Goal: Task Accomplishment & Management: Manage account settings

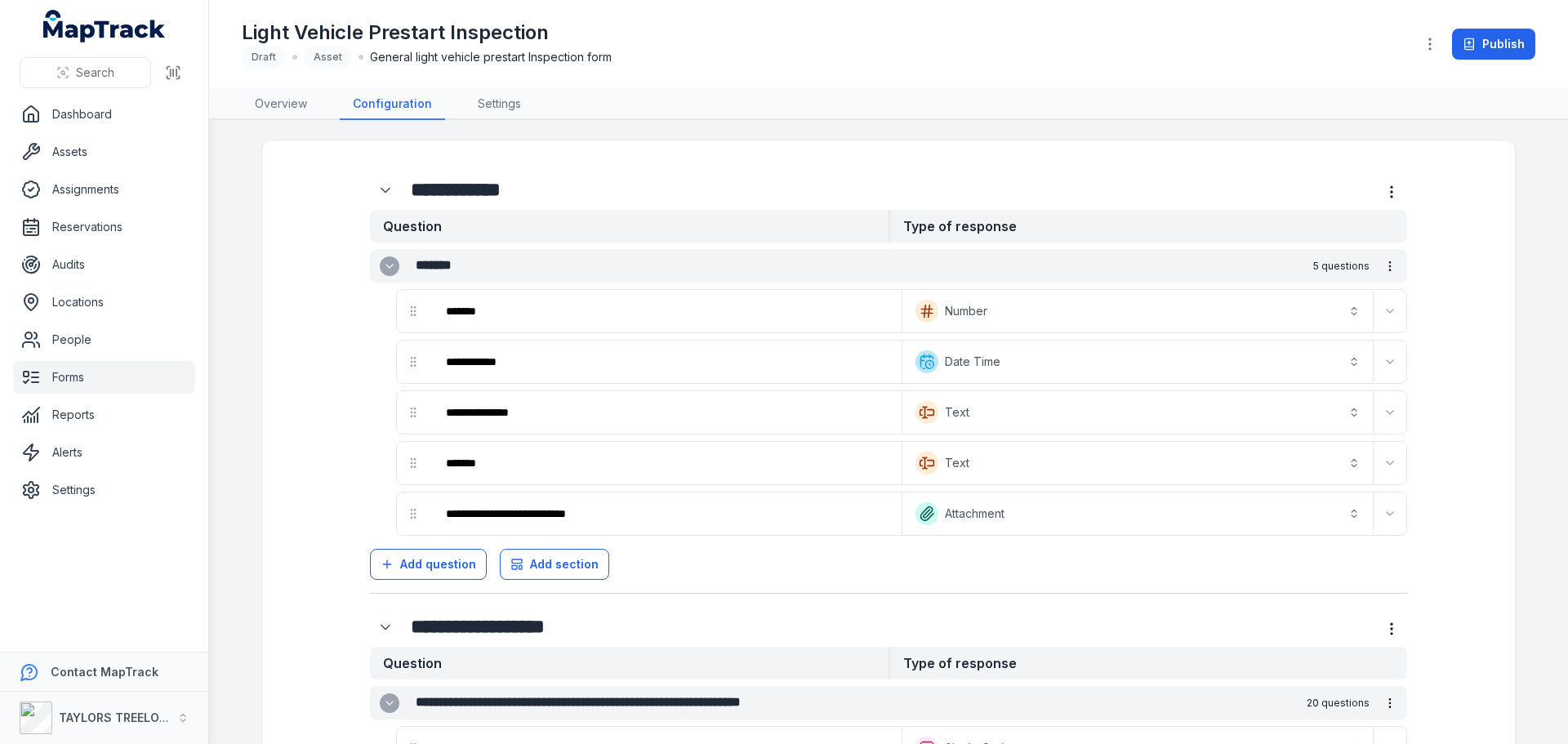
click at [61, 376] on link "Forms" at bounding box center [103, 377] width 182 height 33
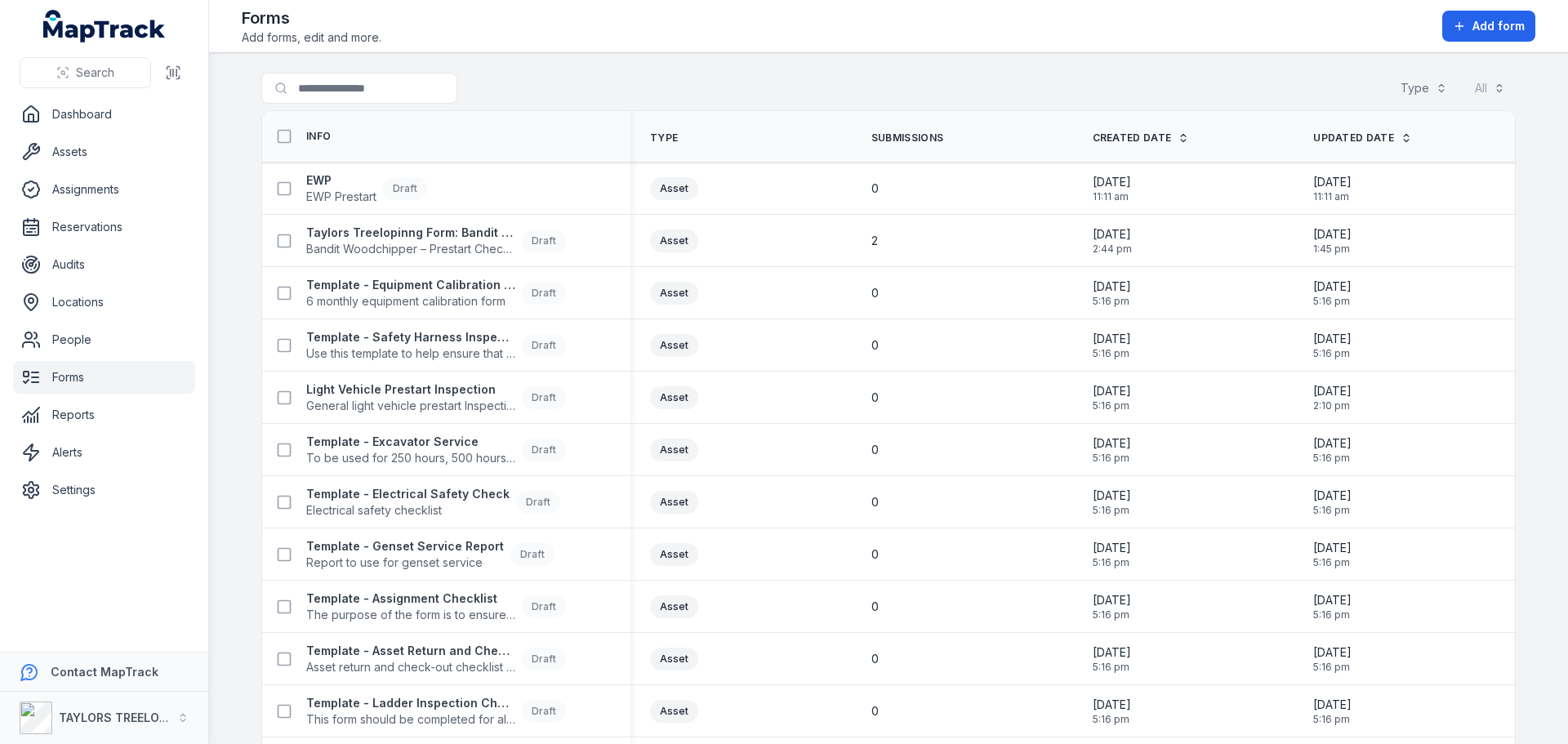
click at [1401, 138] on icon at bounding box center [1406, 138] width 12 height 12
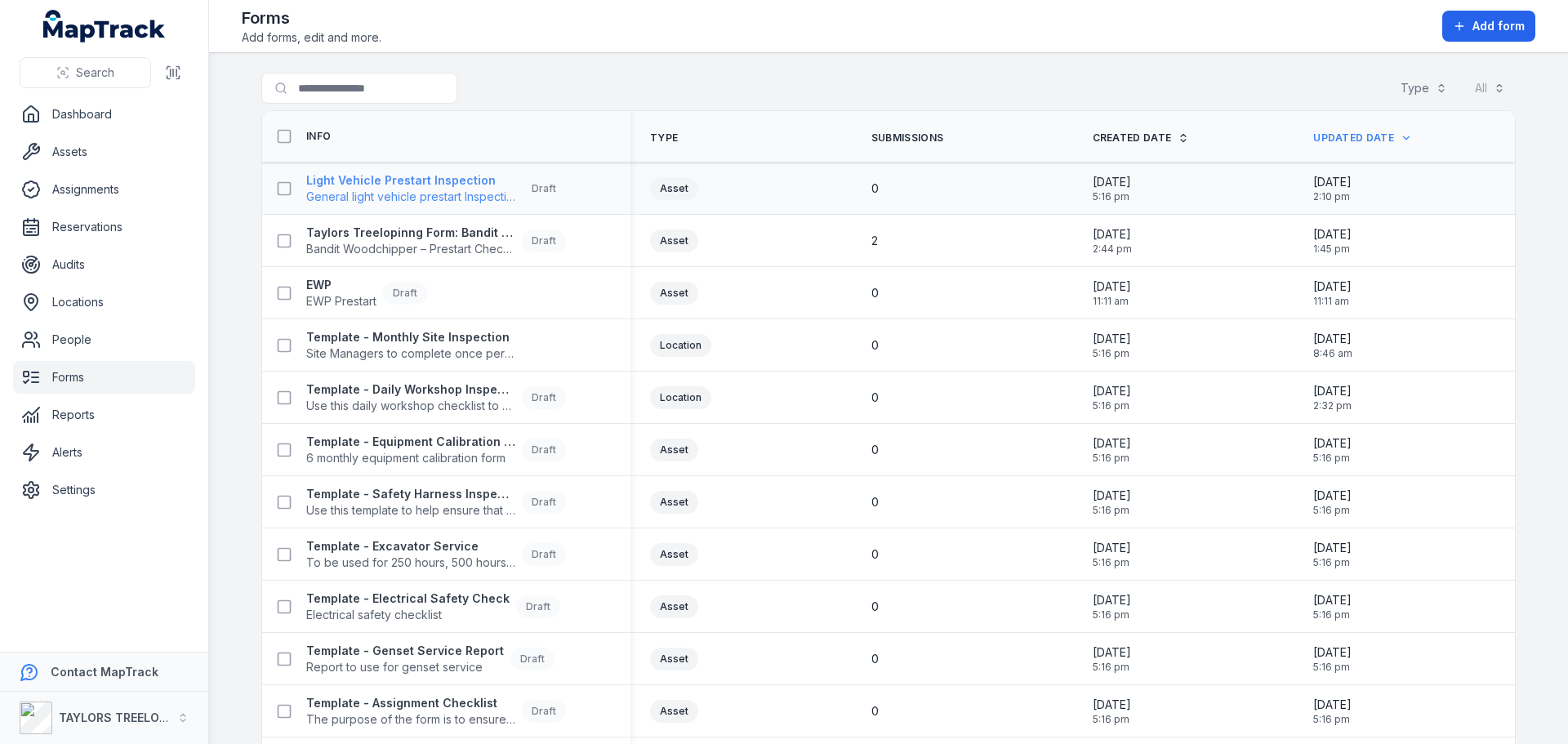
click at [461, 186] on strong "Light Vehicle Prestart Inspection" at bounding box center [410, 180] width 209 height 16
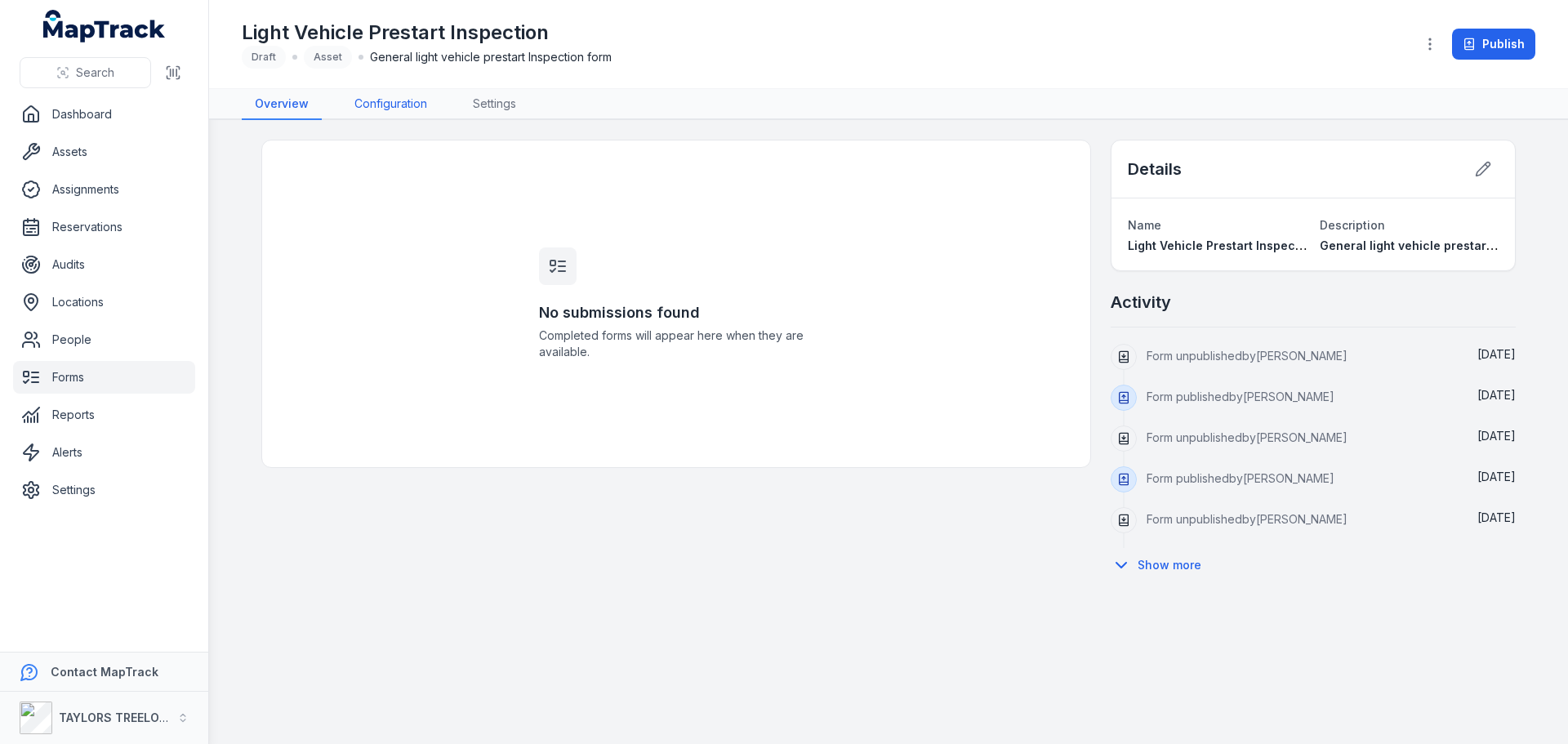
click at [397, 101] on link "Configuration" at bounding box center [390, 104] width 99 height 31
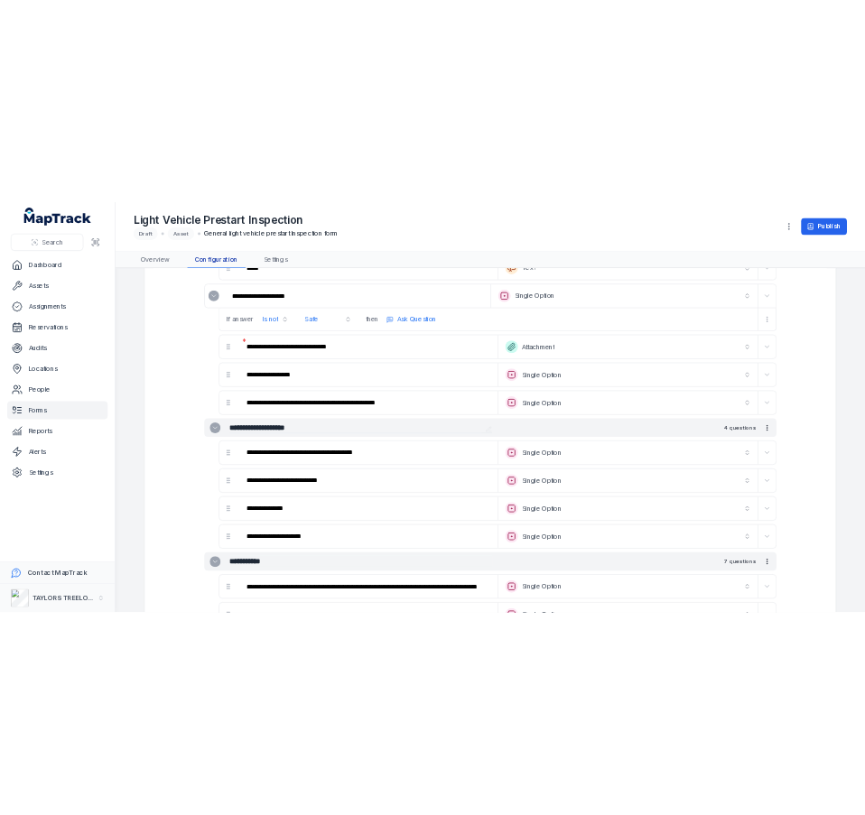
scroll to position [1805, 0]
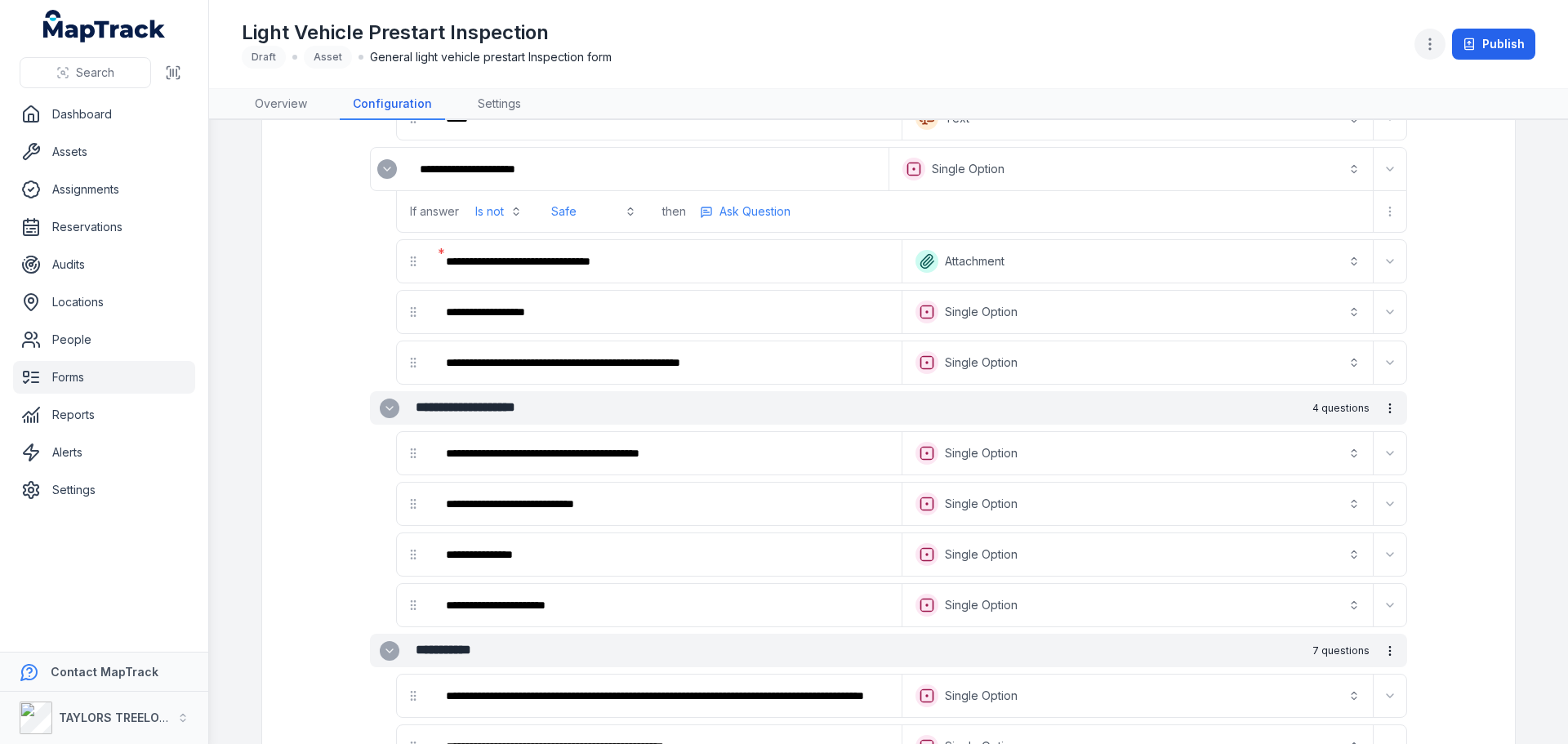
click at [1431, 46] on icon "button" at bounding box center [1430, 44] width 16 height 16
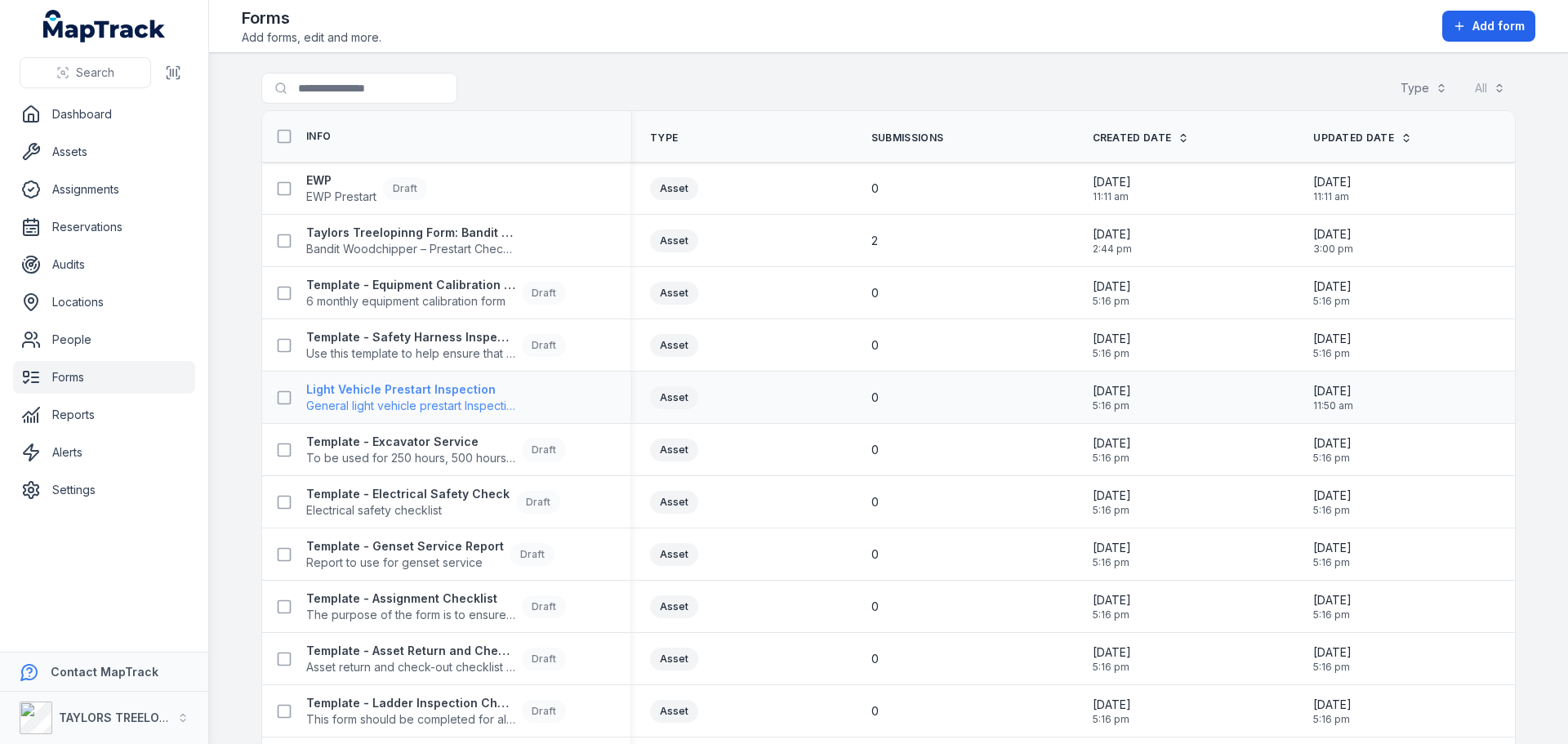
click at [426, 394] on strong "Light Vehicle Prestart Inspection" at bounding box center [410, 390] width 209 height 16
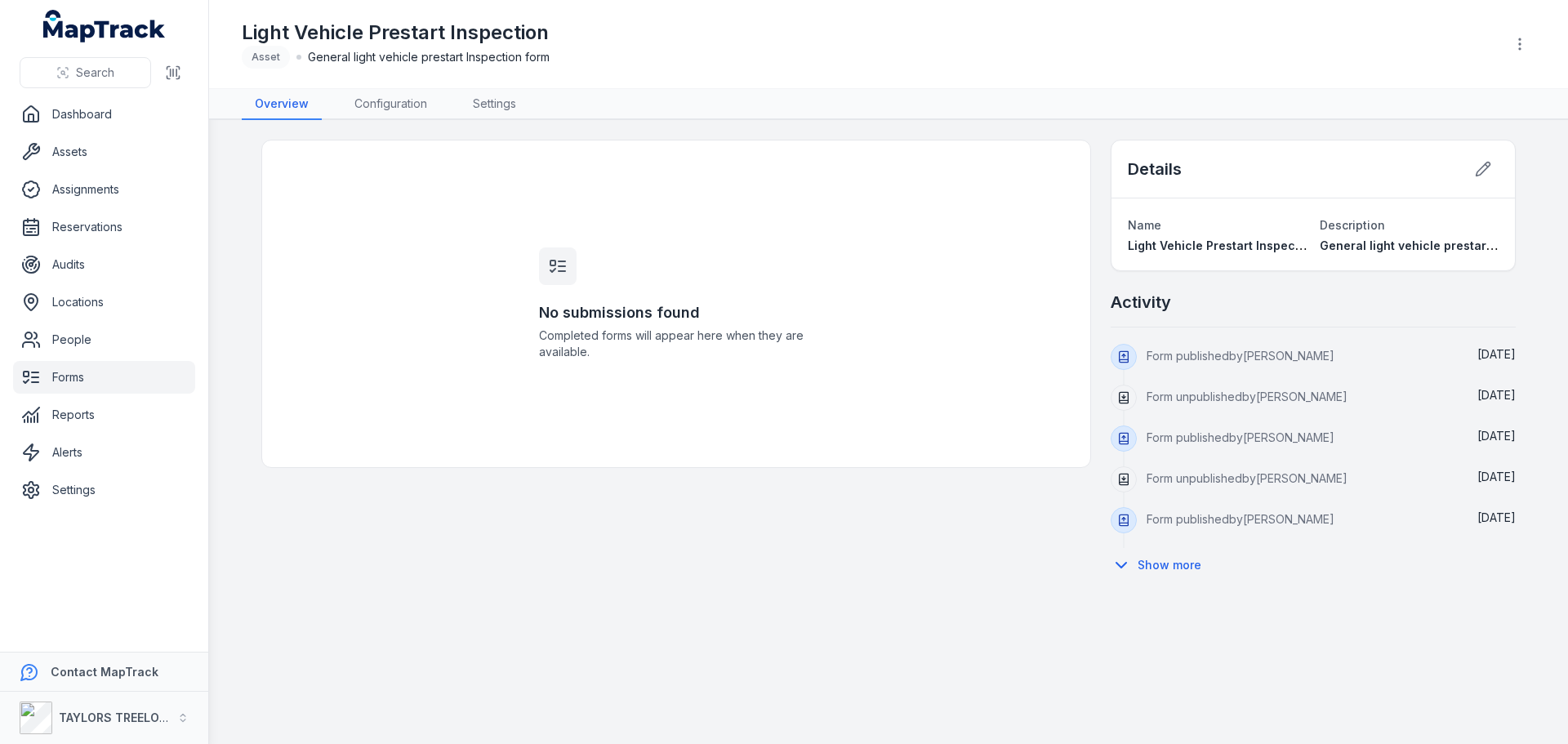
drag, startPoint x: 1223, startPoint y: 245, endPoint x: 1379, endPoint y: 196, distance: 163.5
click at [1224, 245] on span "Light Vehicle Prestart Inspection" at bounding box center [1222, 245] width 189 height 14
click at [1487, 167] on icon at bounding box center [1483, 169] width 16 height 16
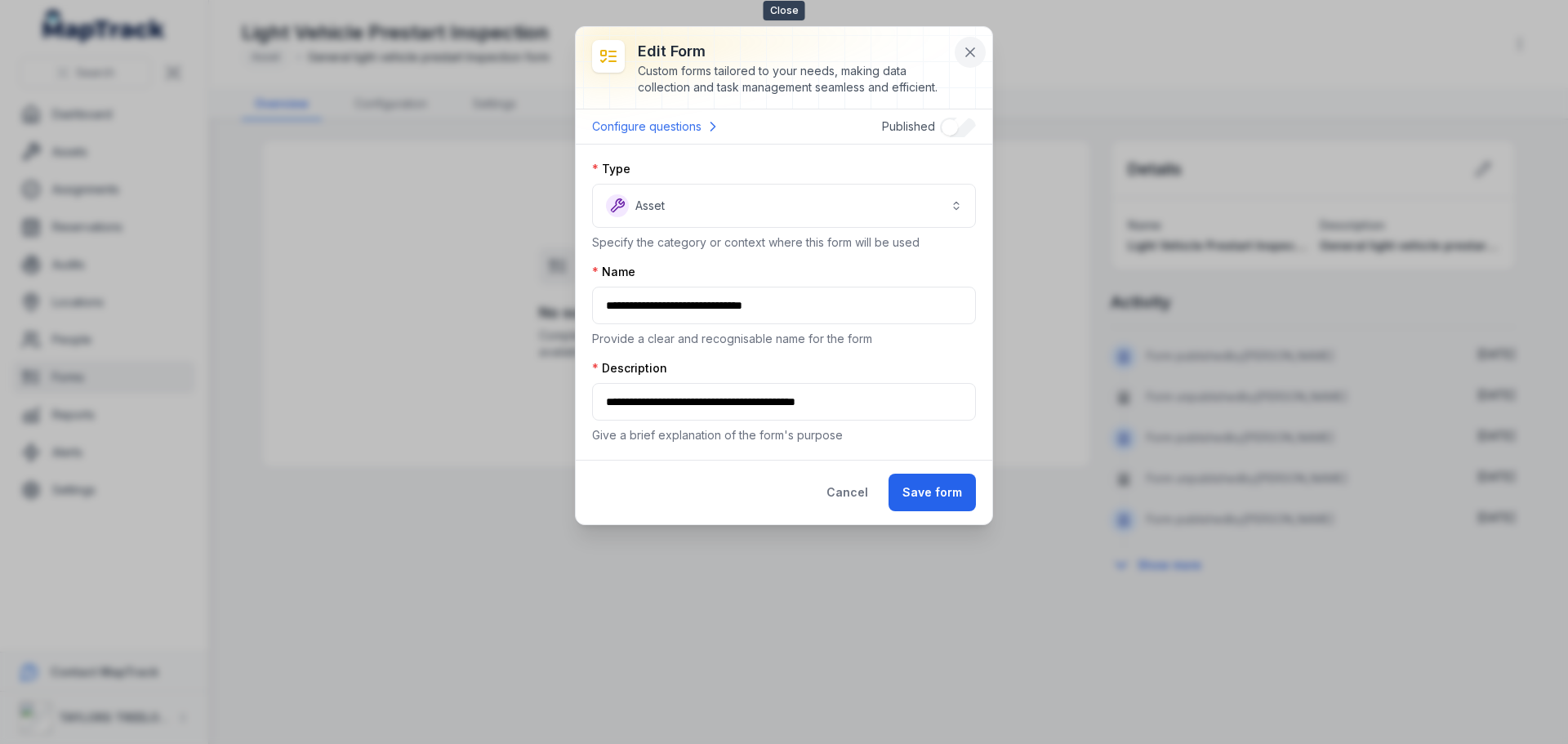
click at [965, 53] on icon at bounding box center [970, 52] width 16 height 16
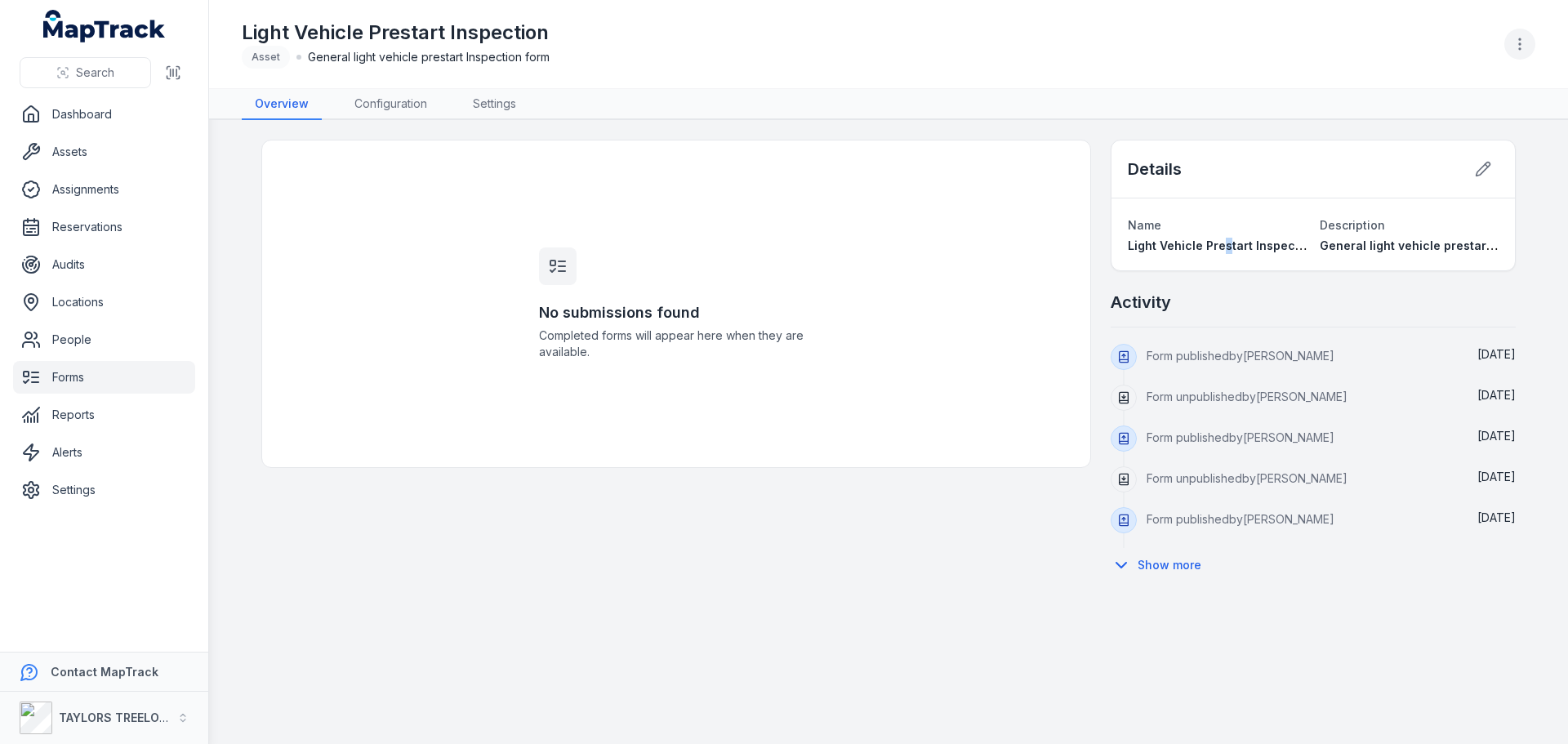
click at [1516, 45] on icon "button" at bounding box center [1520, 44] width 16 height 16
click at [410, 105] on div "Toggle Navigation Light Vehicle Prestart Inspection Asset General light vehicle…" at bounding box center [889, 372] width 1359 height 744
click at [409, 104] on link "Configuration" at bounding box center [390, 104] width 99 height 31
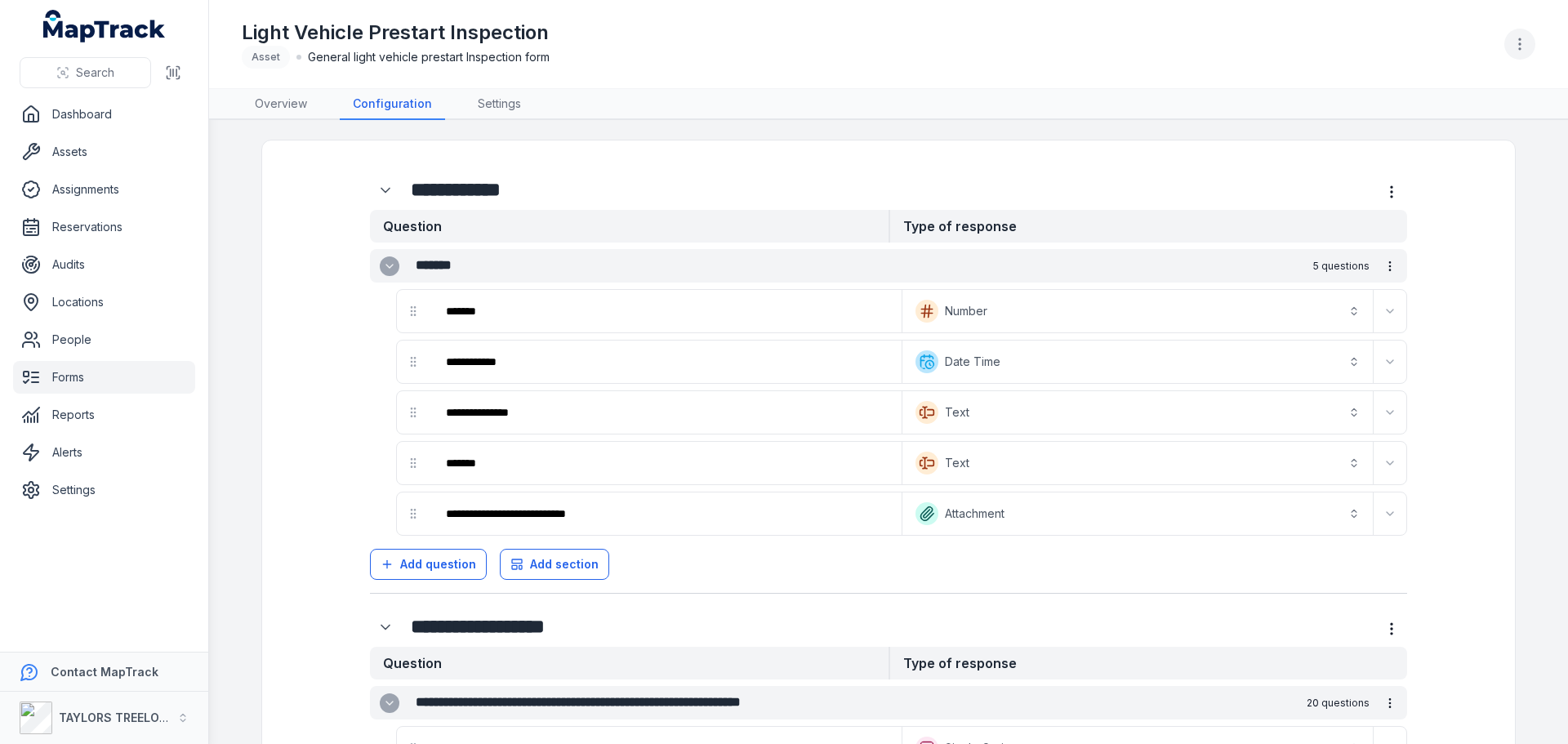
click at [1523, 46] on icon "button" at bounding box center [1520, 44] width 16 height 16
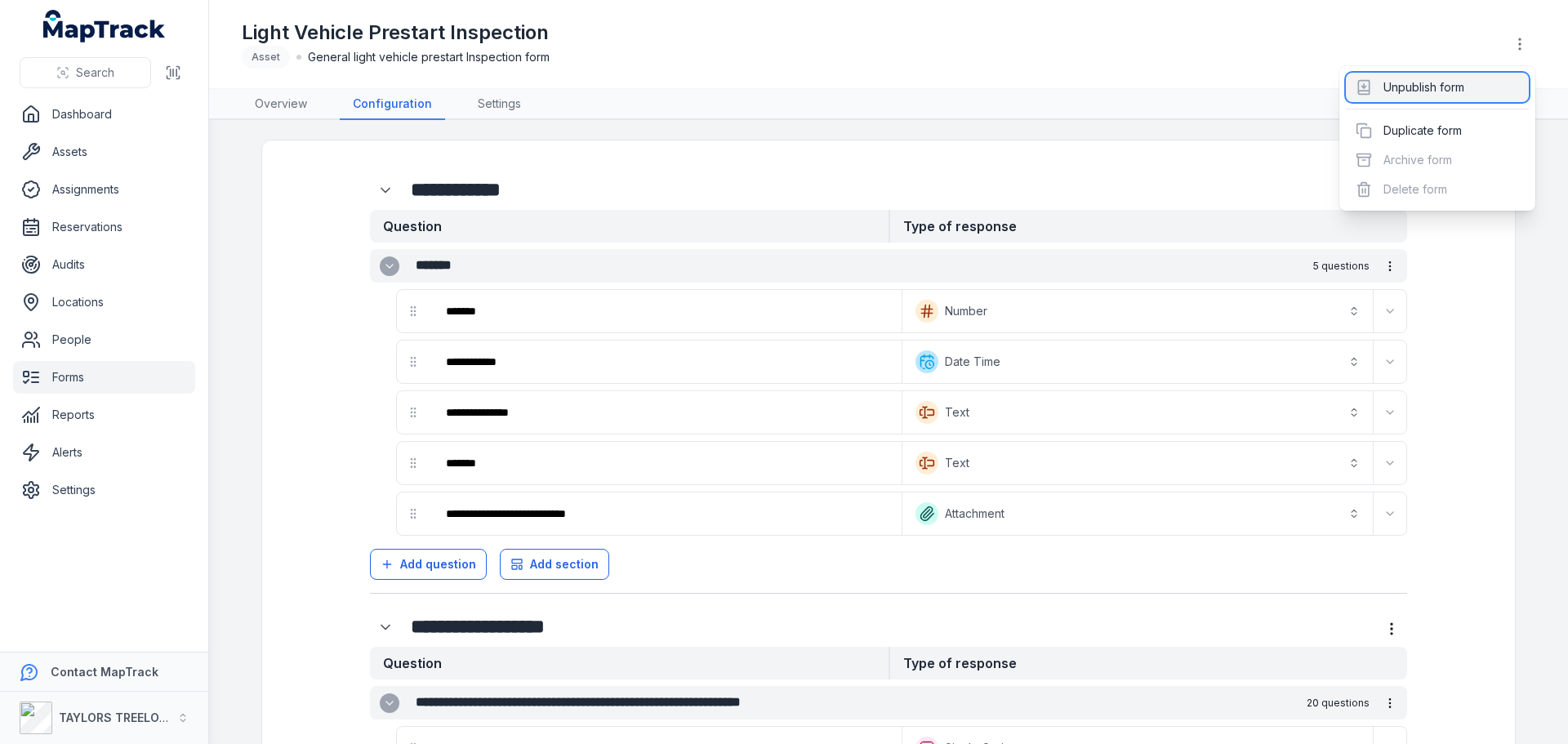
click at [1437, 86] on div "Unpublish form" at bounding box center [1438, 87] width 183 height 29
